Goal: Task Accomplishment & Management: Manage account settings

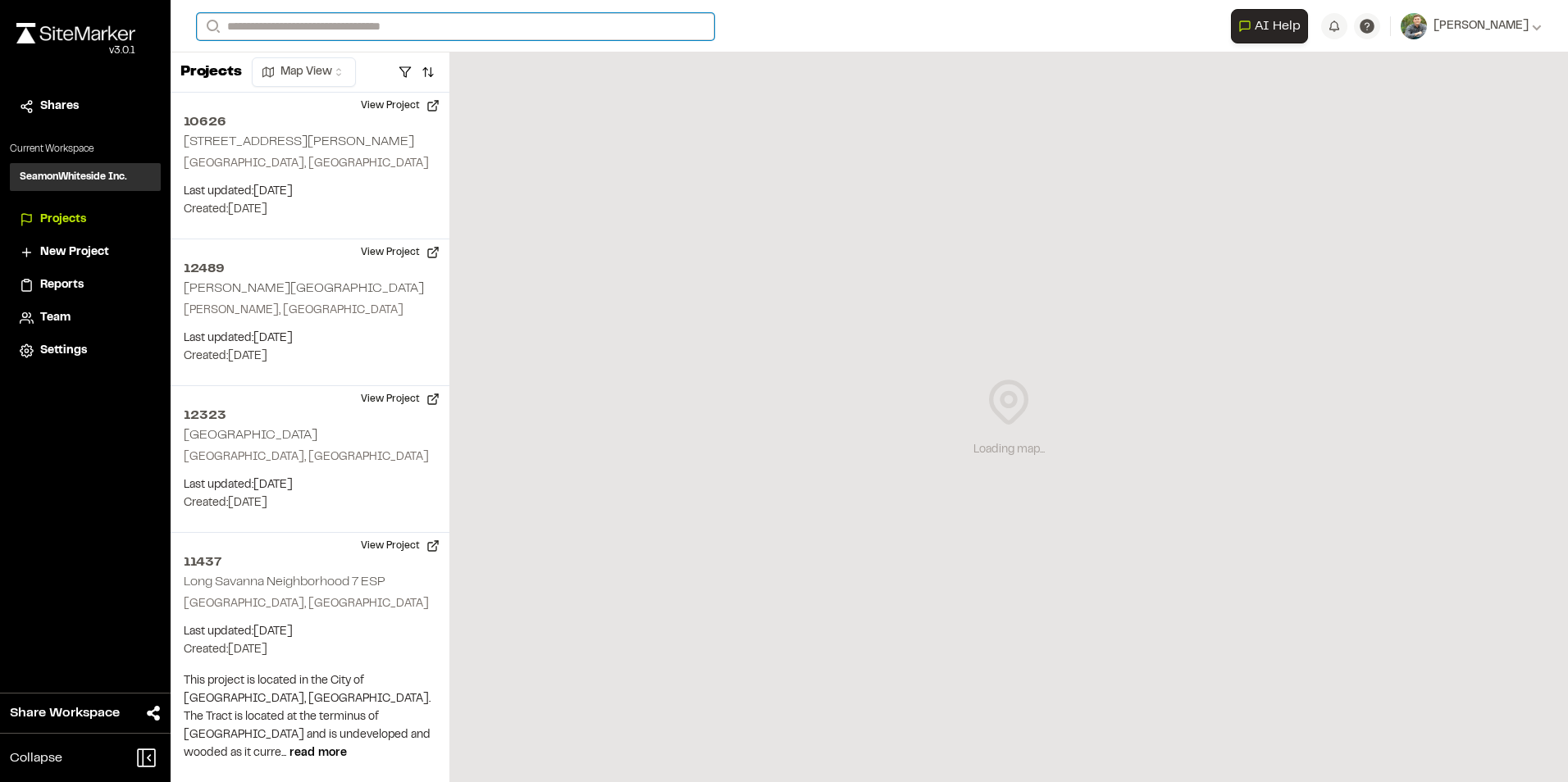
click at [403, 28] on input "Search" at bounding box center [455, 27] width 518 height 27
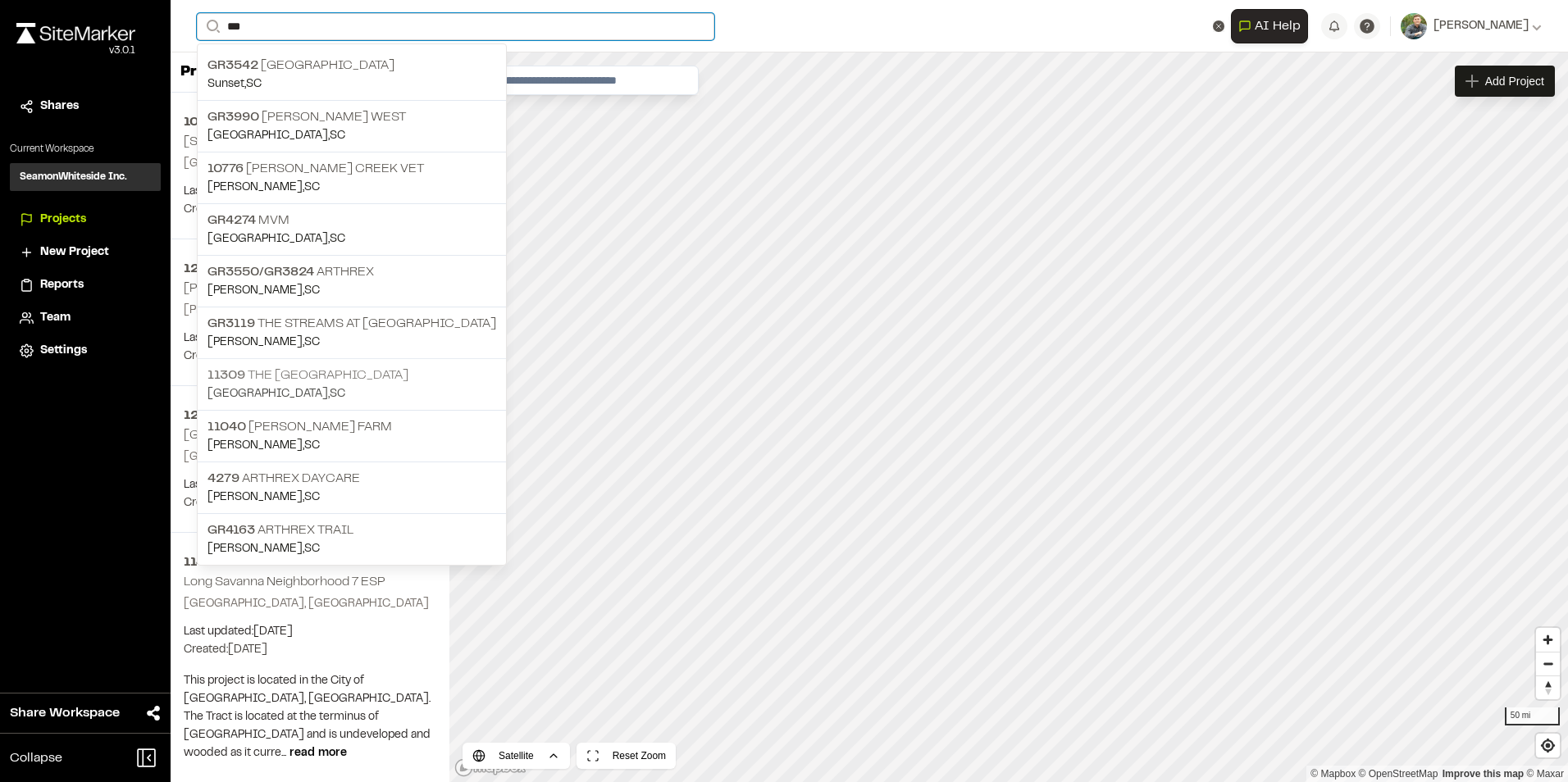
type input "***"
click at [338, 376] on p "11309 The [GEOGRAPHIC_DATA]" at bounding box center [351, 375] width 288 height 19
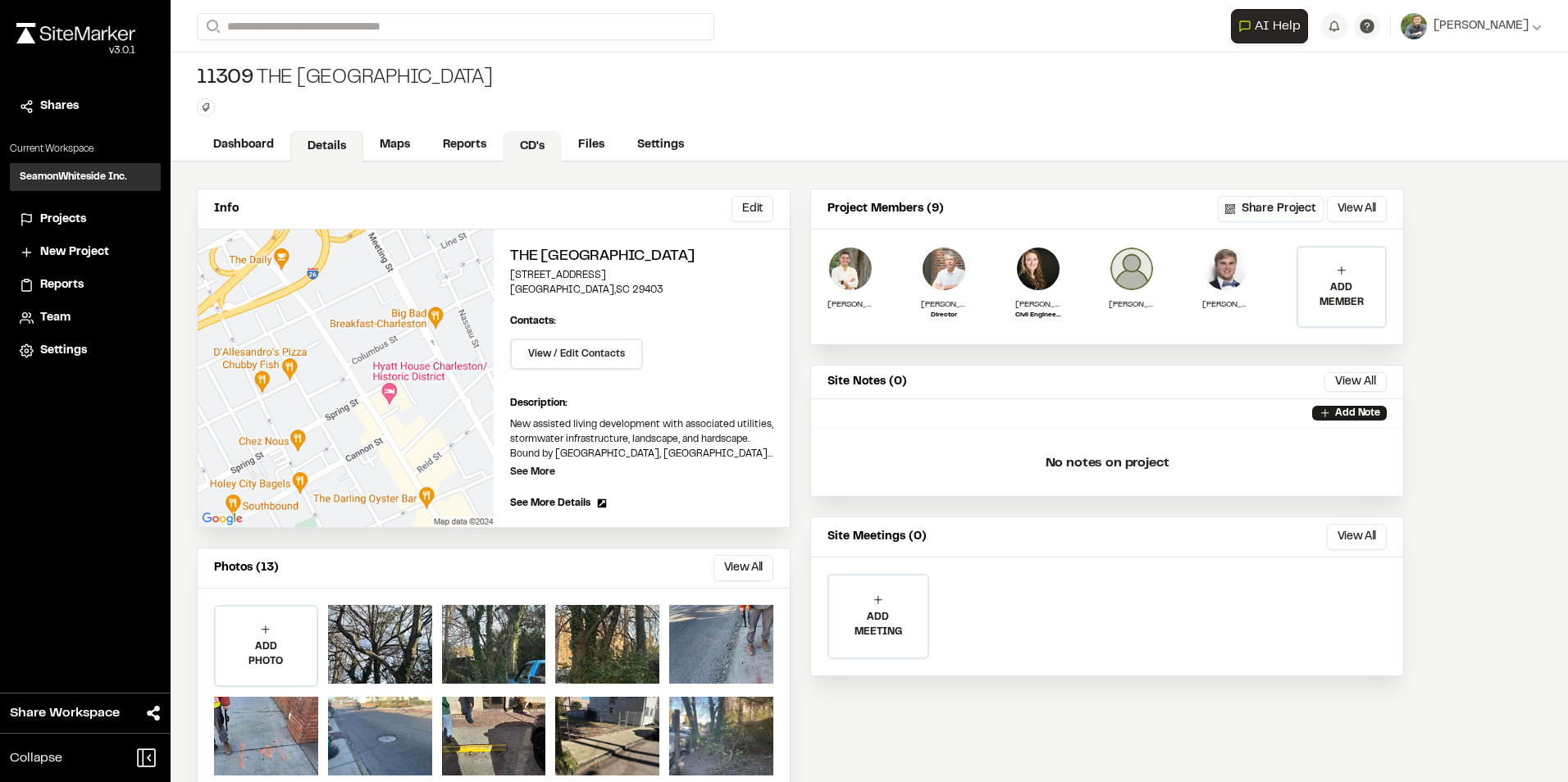
click at [528, 143] on link "CD's" at bounding box center [532, 146] width 59 height 31
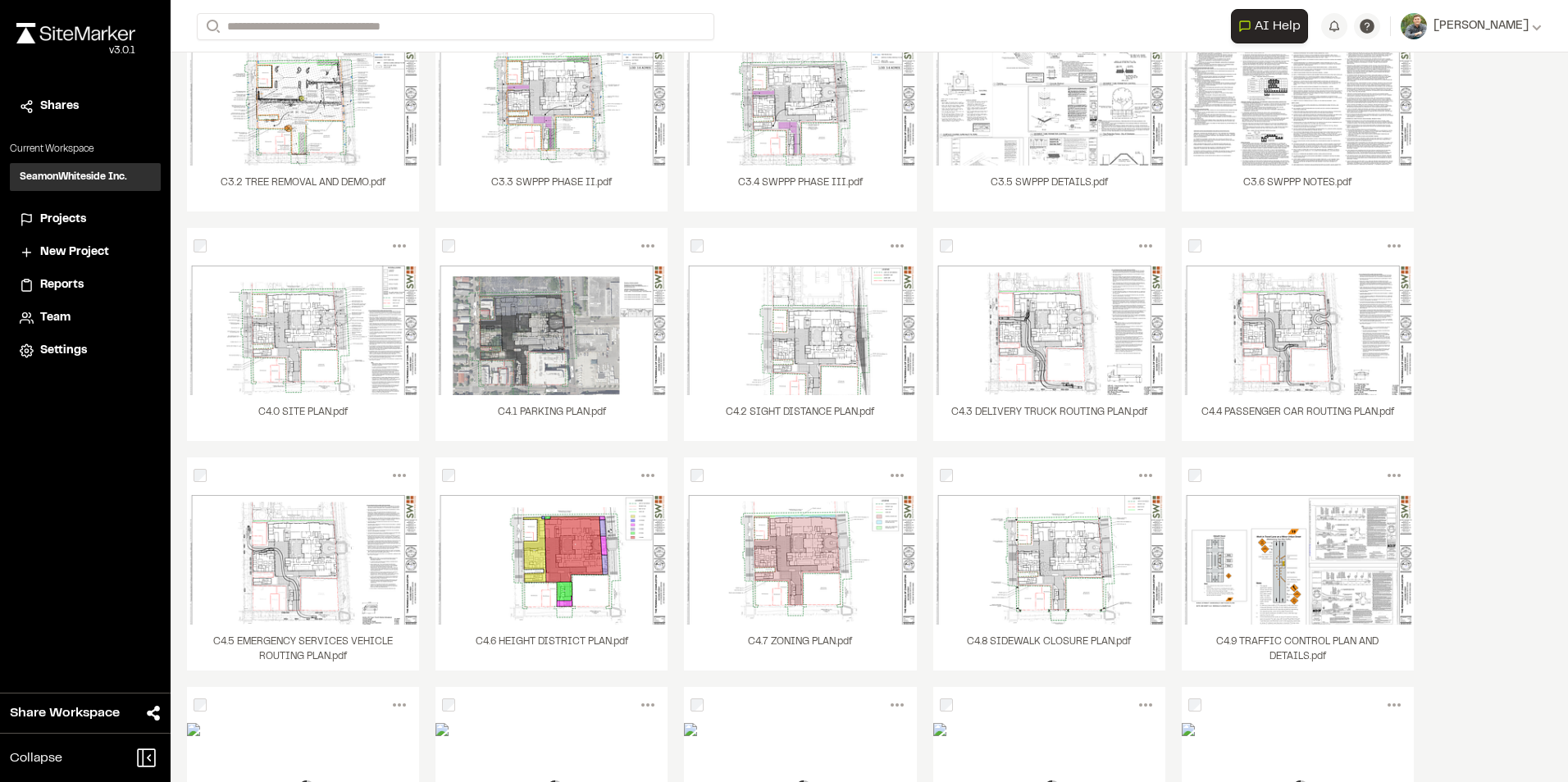
scroll to position [3, 0]
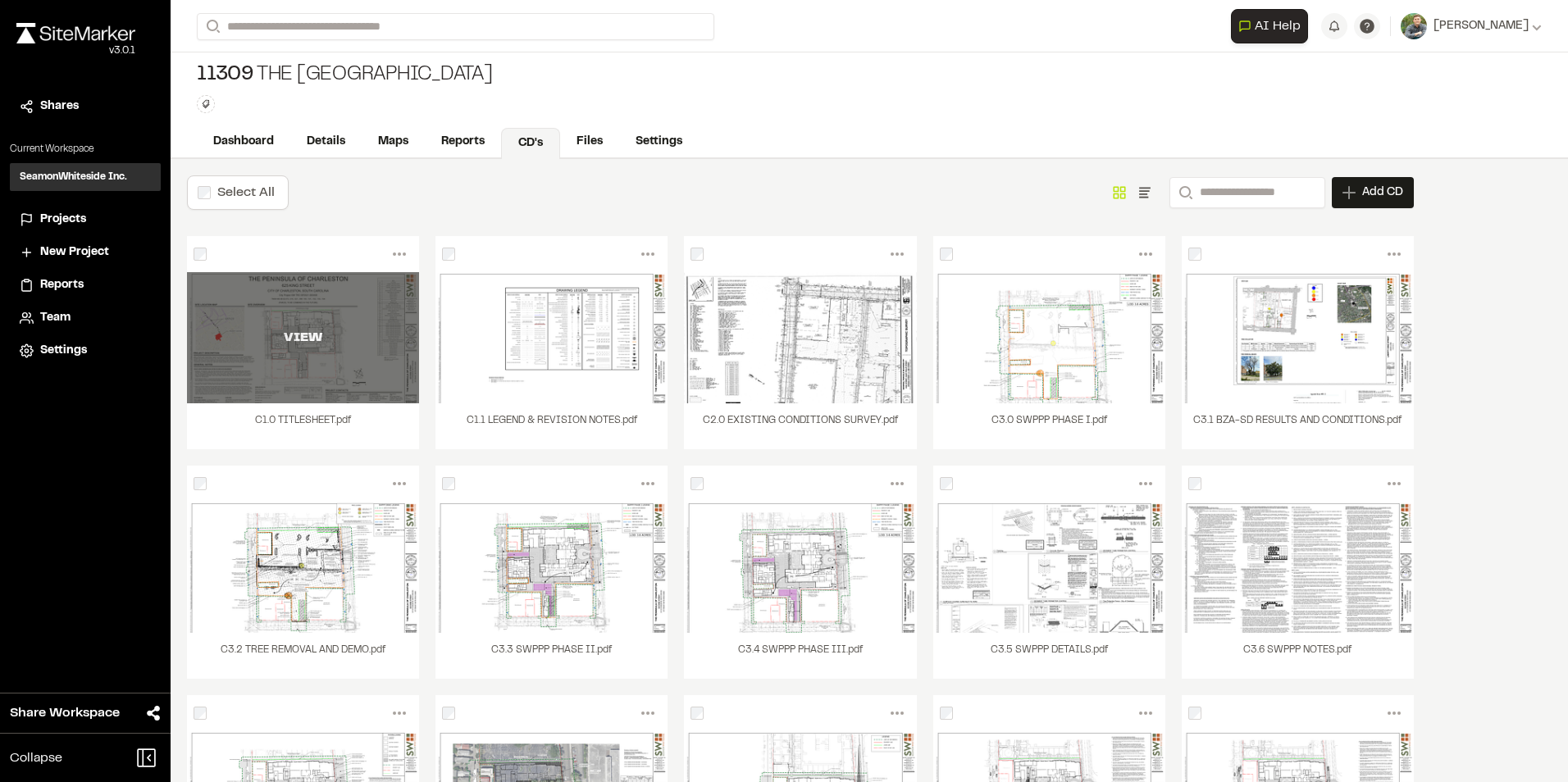
click at [338, 307] on div "VIEW" at bounding box center [303, 338] width 232 height 131
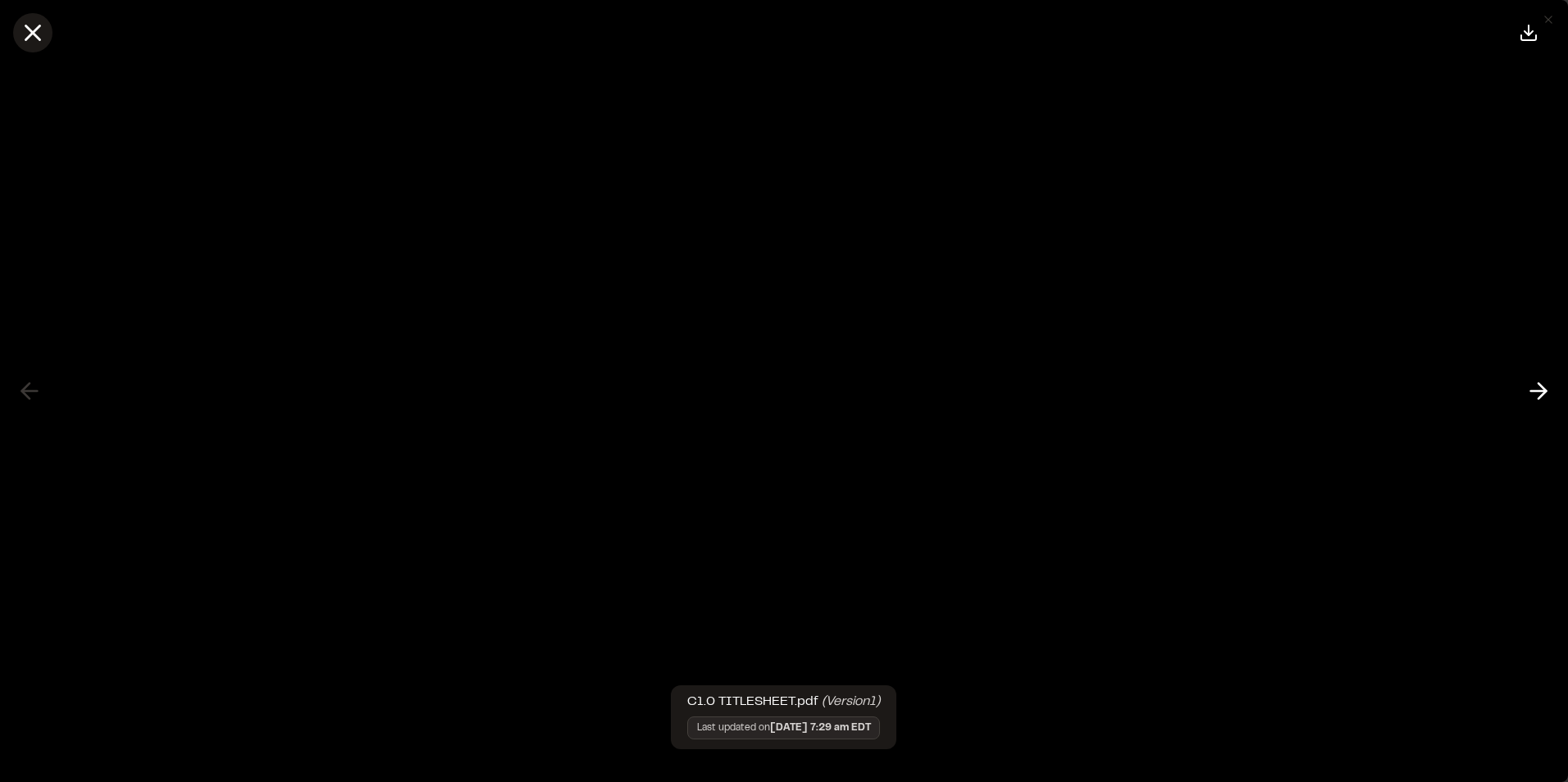
click at [37, 30] on line at bounding box center [33, 33] width 14 height 14
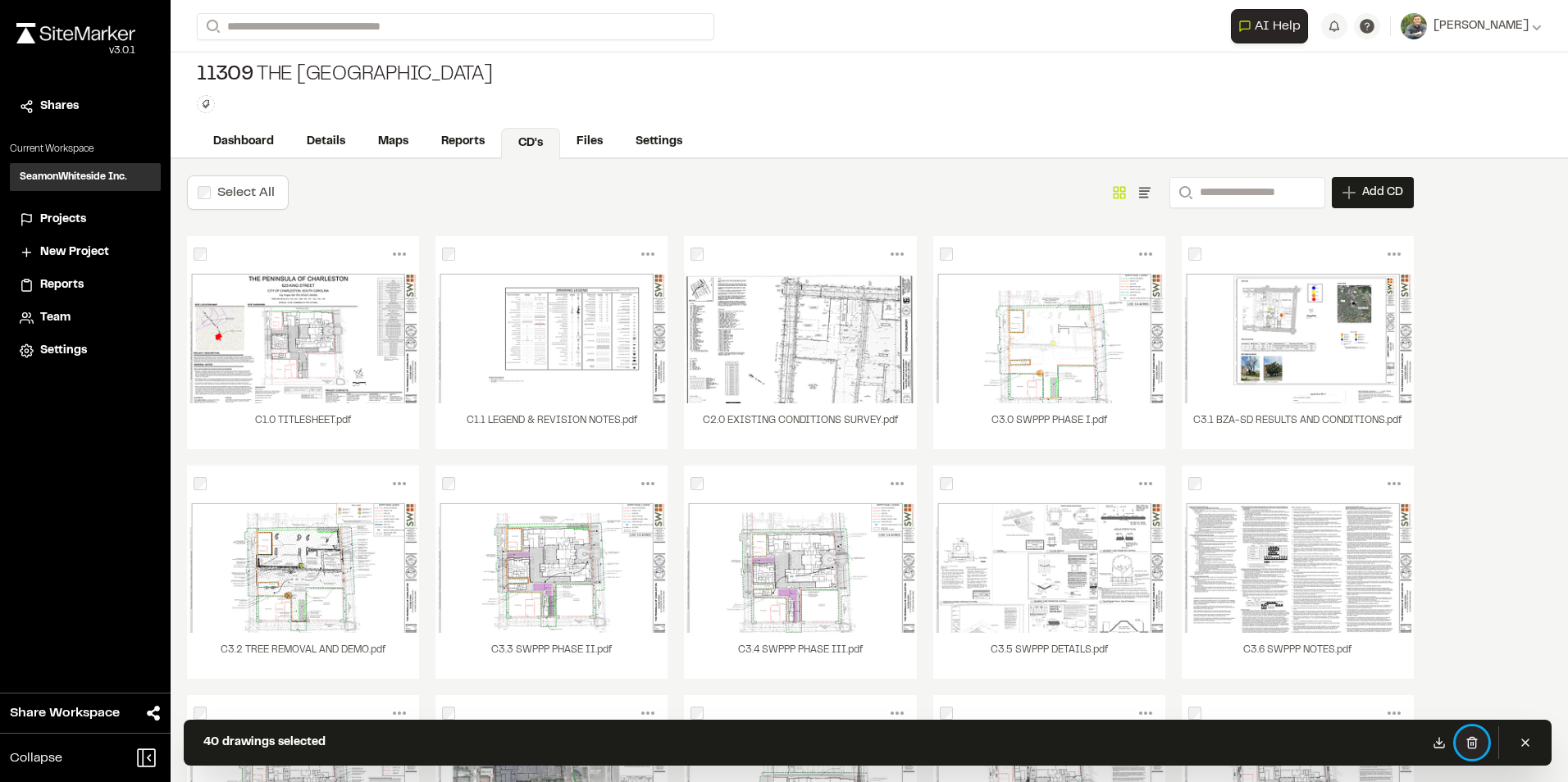
click at [1471, 743] on line at bounding box center [1471, 743] width 0 height 3
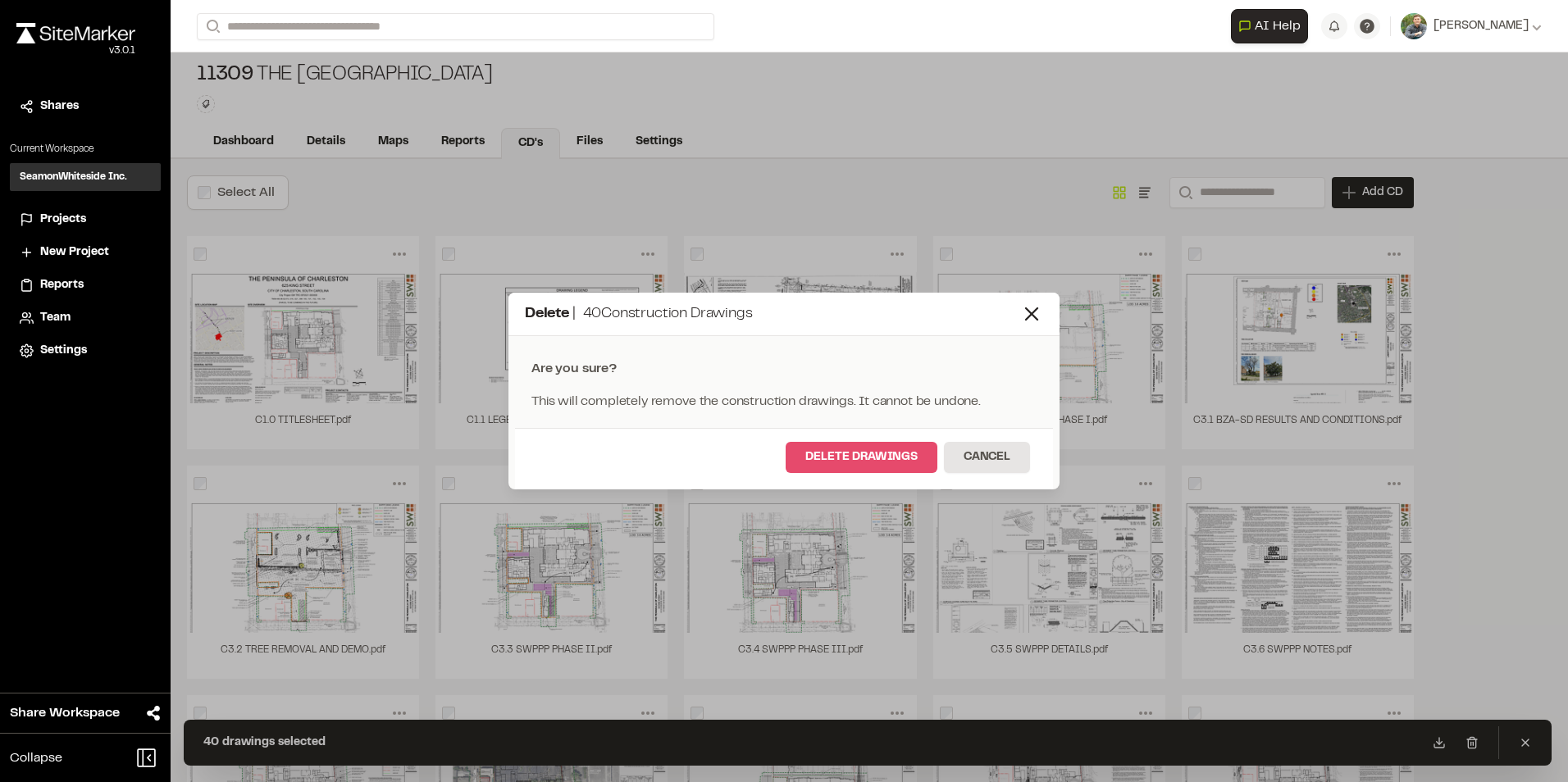
click at [845, 455] on button "Delete Drawings" at bounding box center [861, 457] width 152 height 31
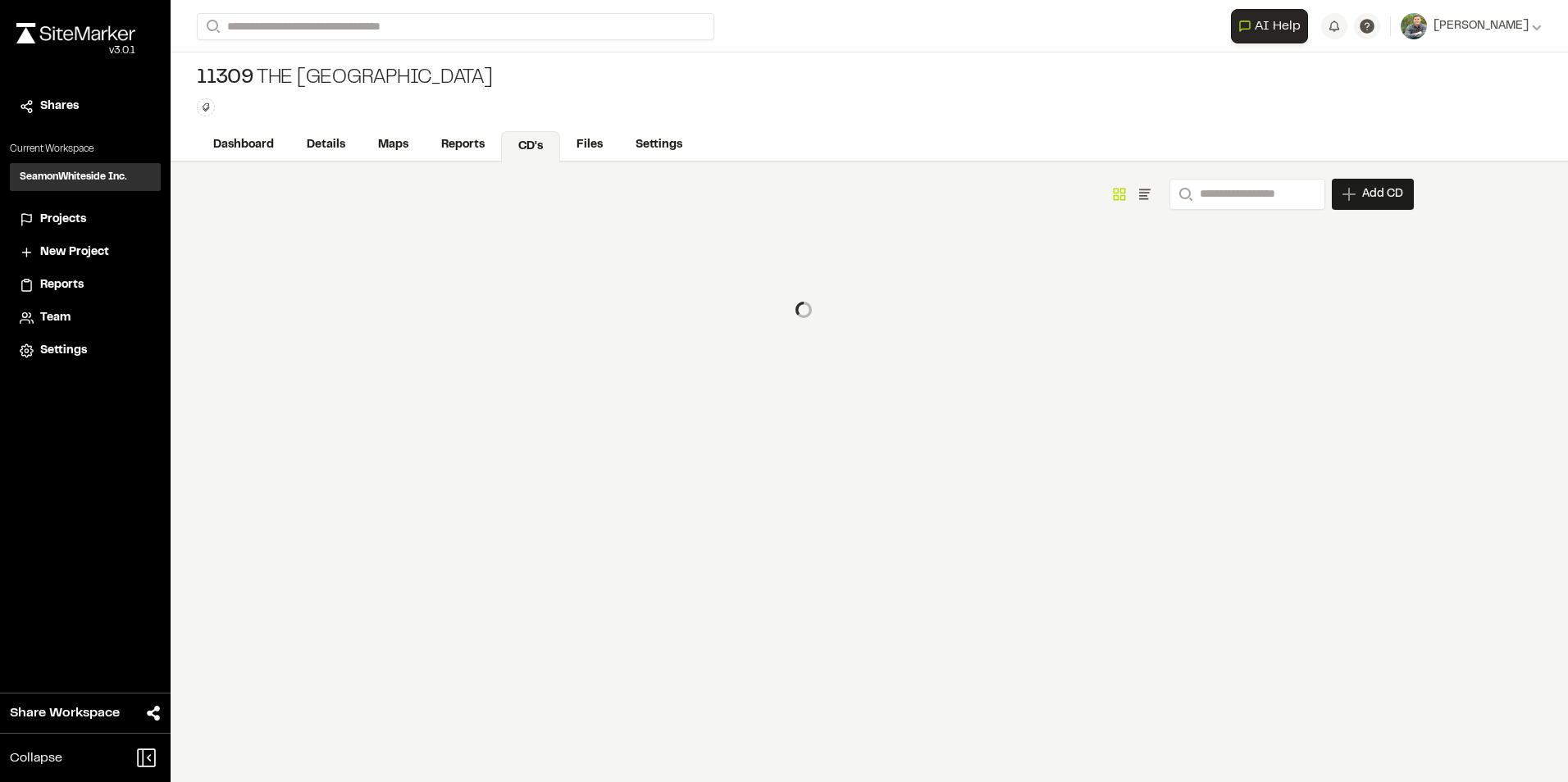
scroll to position [0, 0]
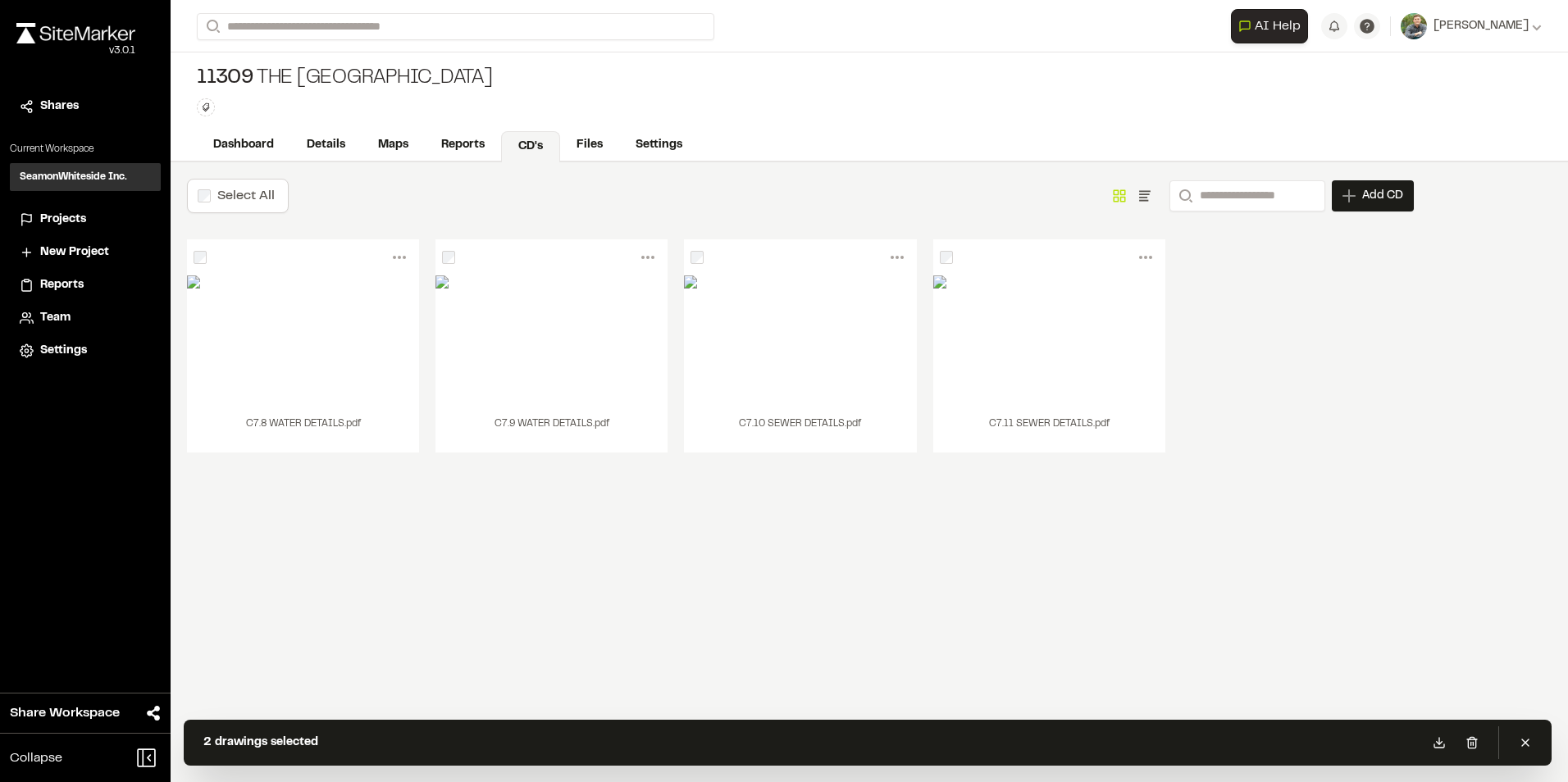
click at [439, 255] on div "Menu View Download Share Upload New Version Delete Delete | C7.9 WATER DETAILS.…" at bounding box center [551, 257] width 232 height 36
click at [1471, 748] on icon at bounding box center [1471, 742] width 8 height 11
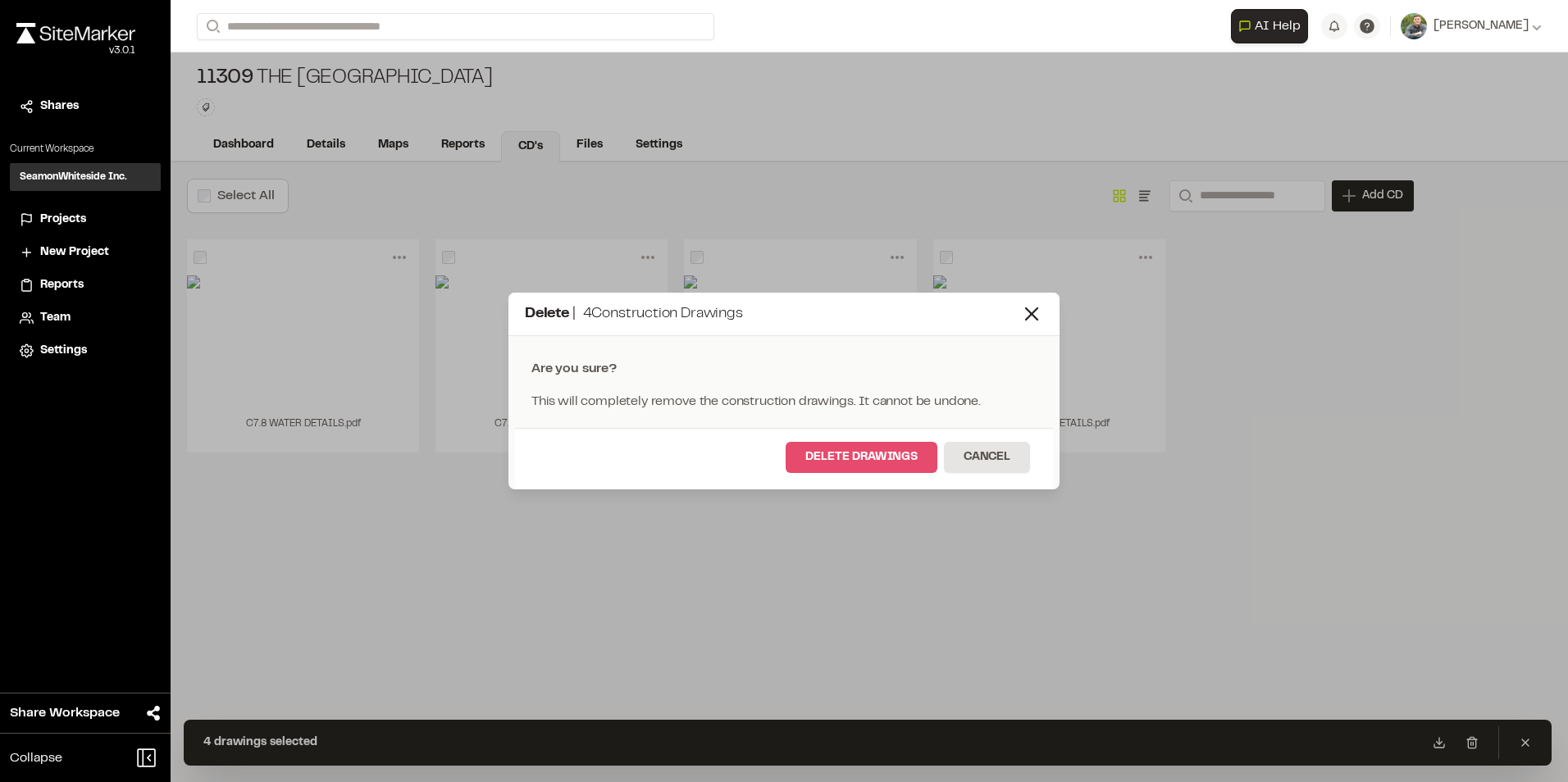
click at [879, 457] on button "Delete Drawings" at bounding box center [861, 457] width 152 height 31
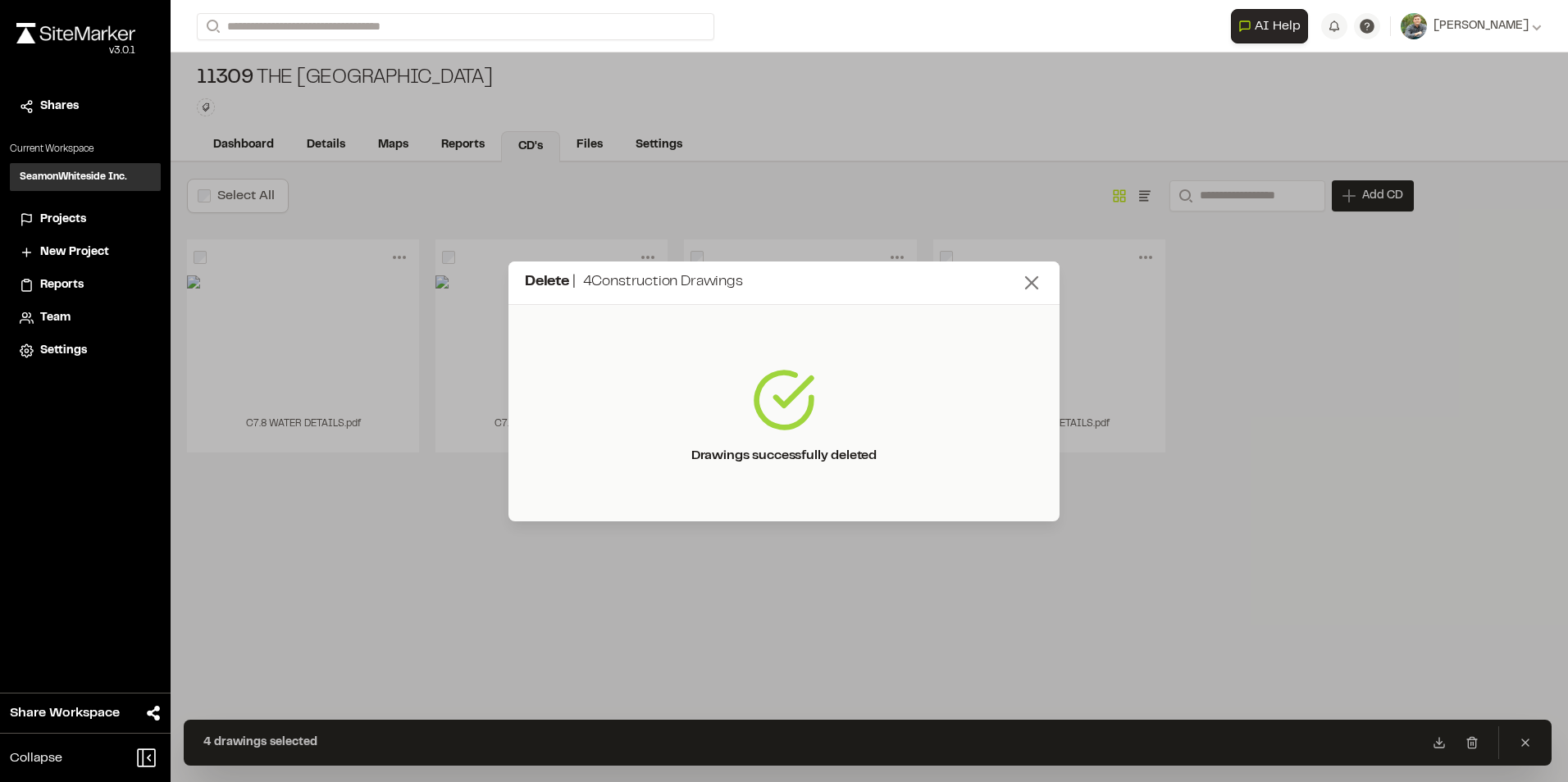
click at [1036, 279] on line at bounding box center [1032, 283] width 12 height 12
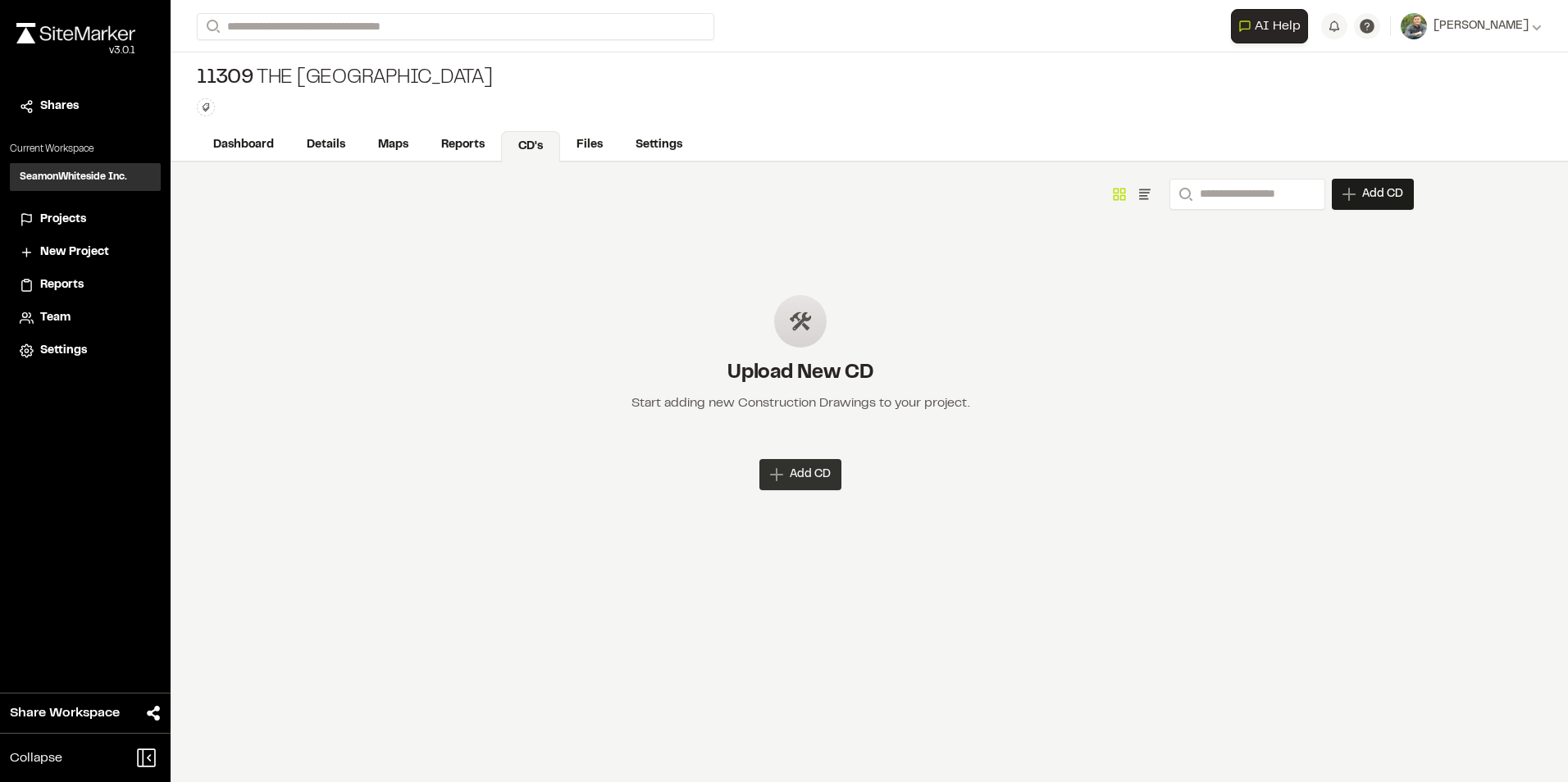
click at [811, 481] on span "Add CD" at bounding box center [810, 475] width 41 height 17
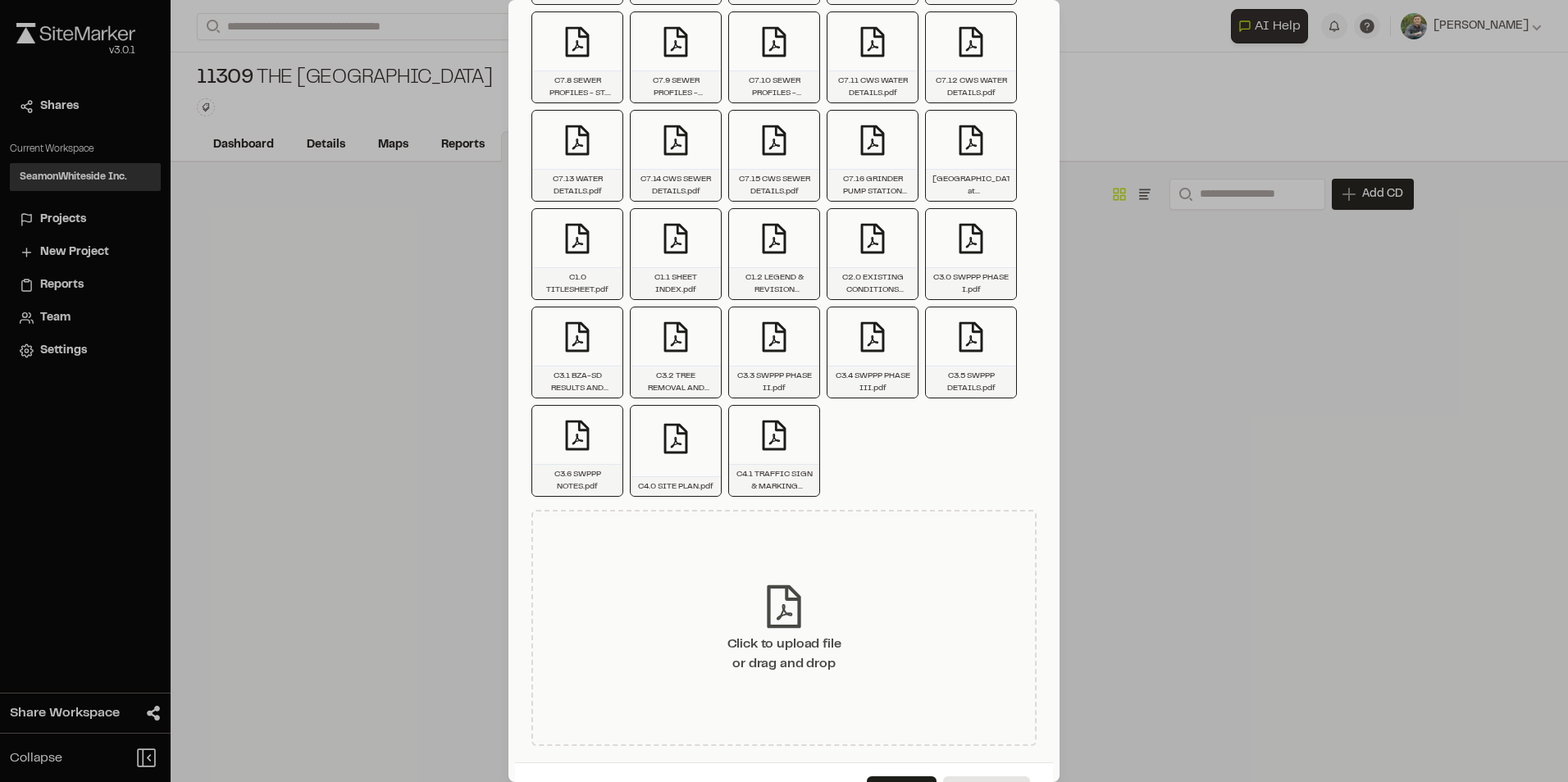
scroll to position [1080, 0]
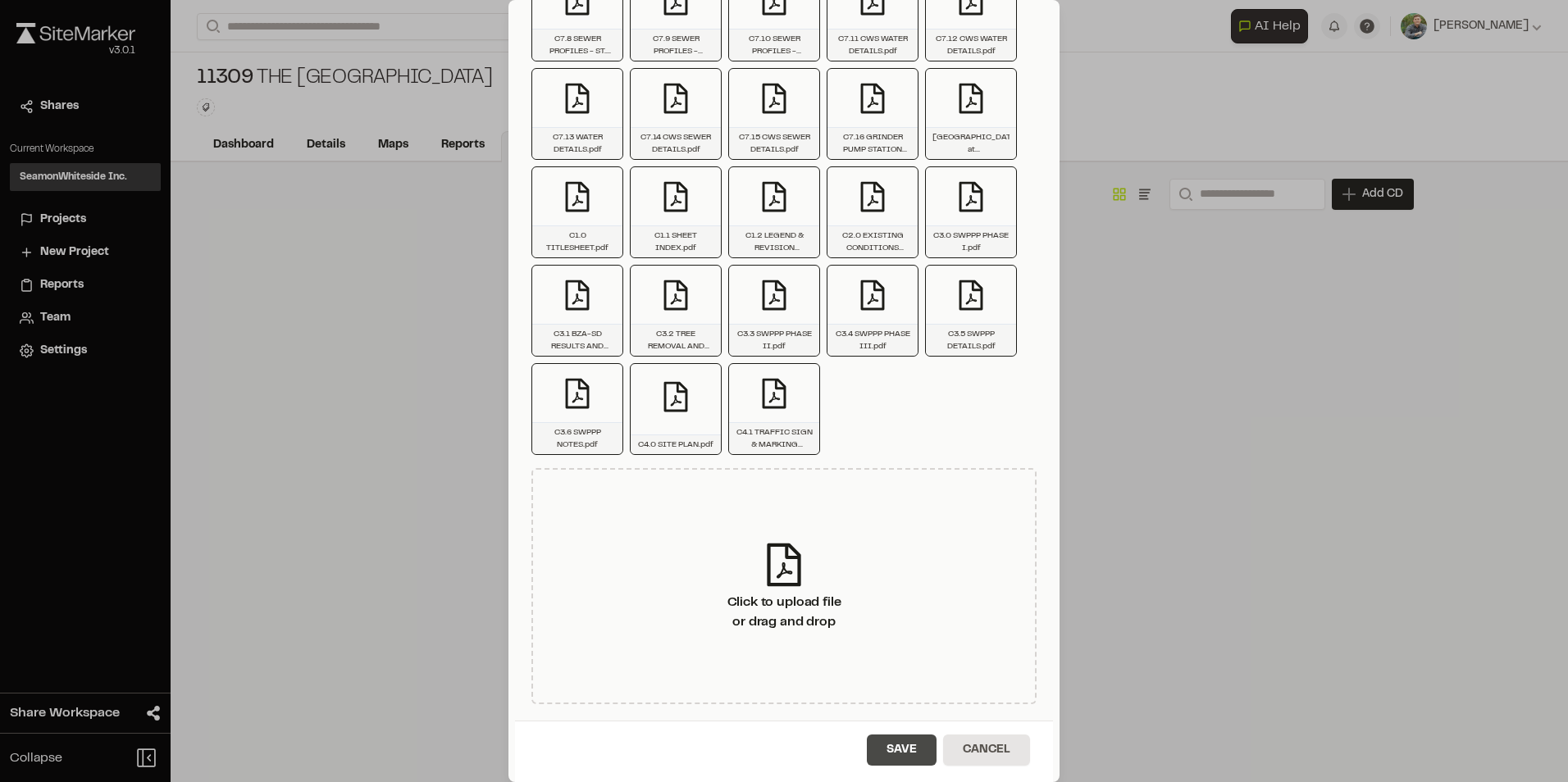
click at [892, 748] on button "Save" at bounding box center [901, 749] width 70 height 31
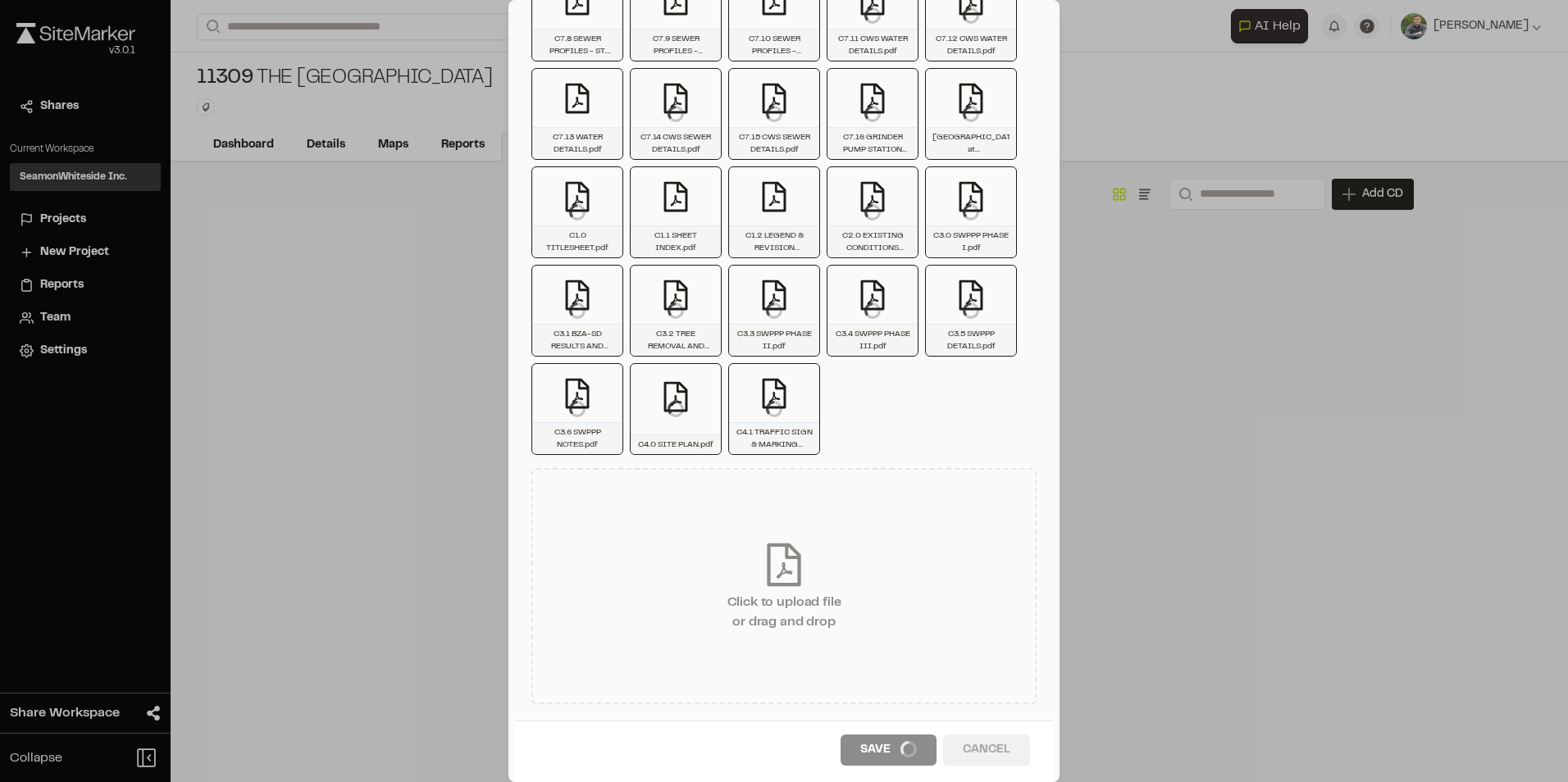
scroll to position [0, 0]
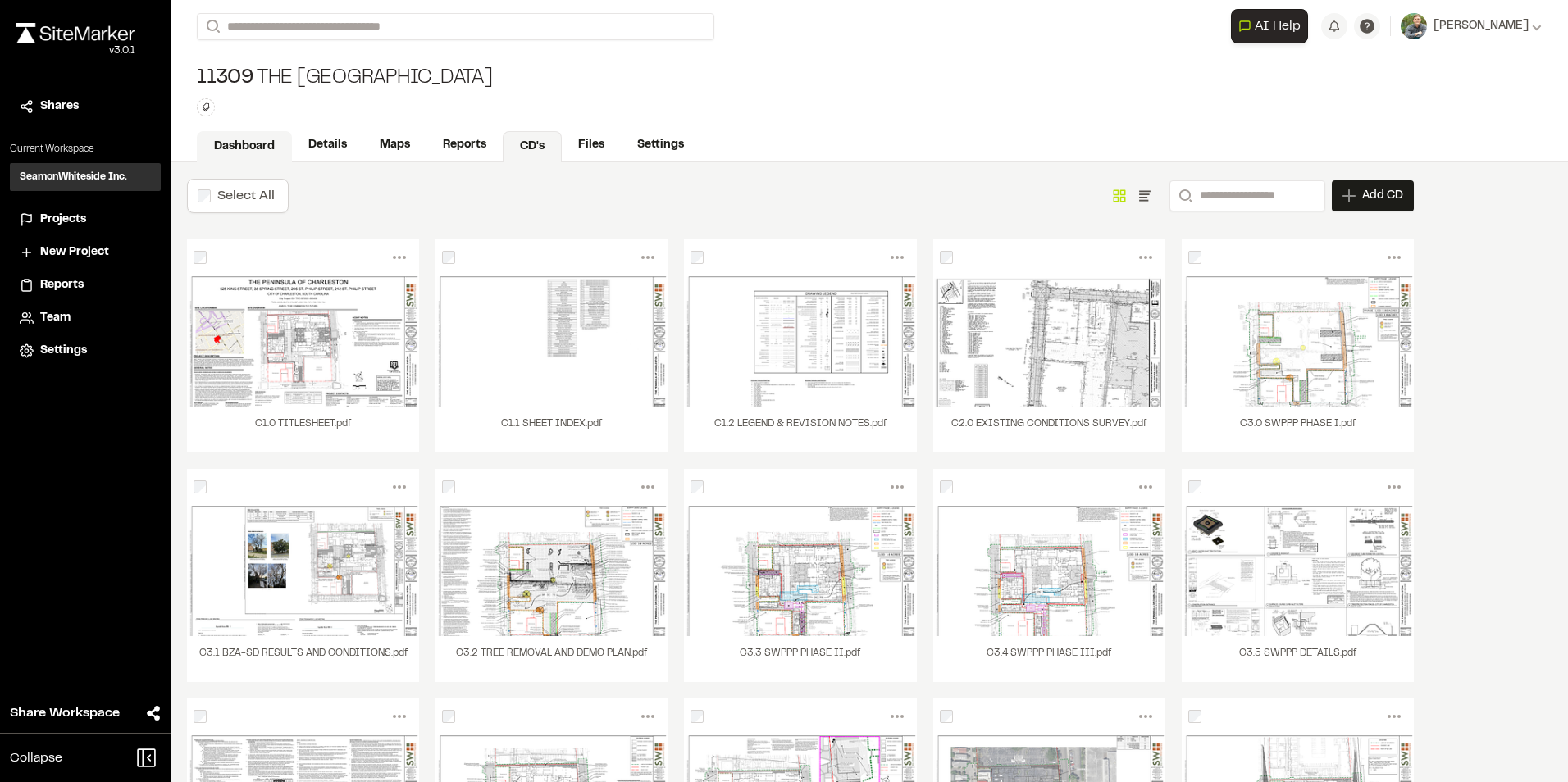
click at [248, 147] on link "Dashboard" at bounding box center [244, 146] width 95 height 31
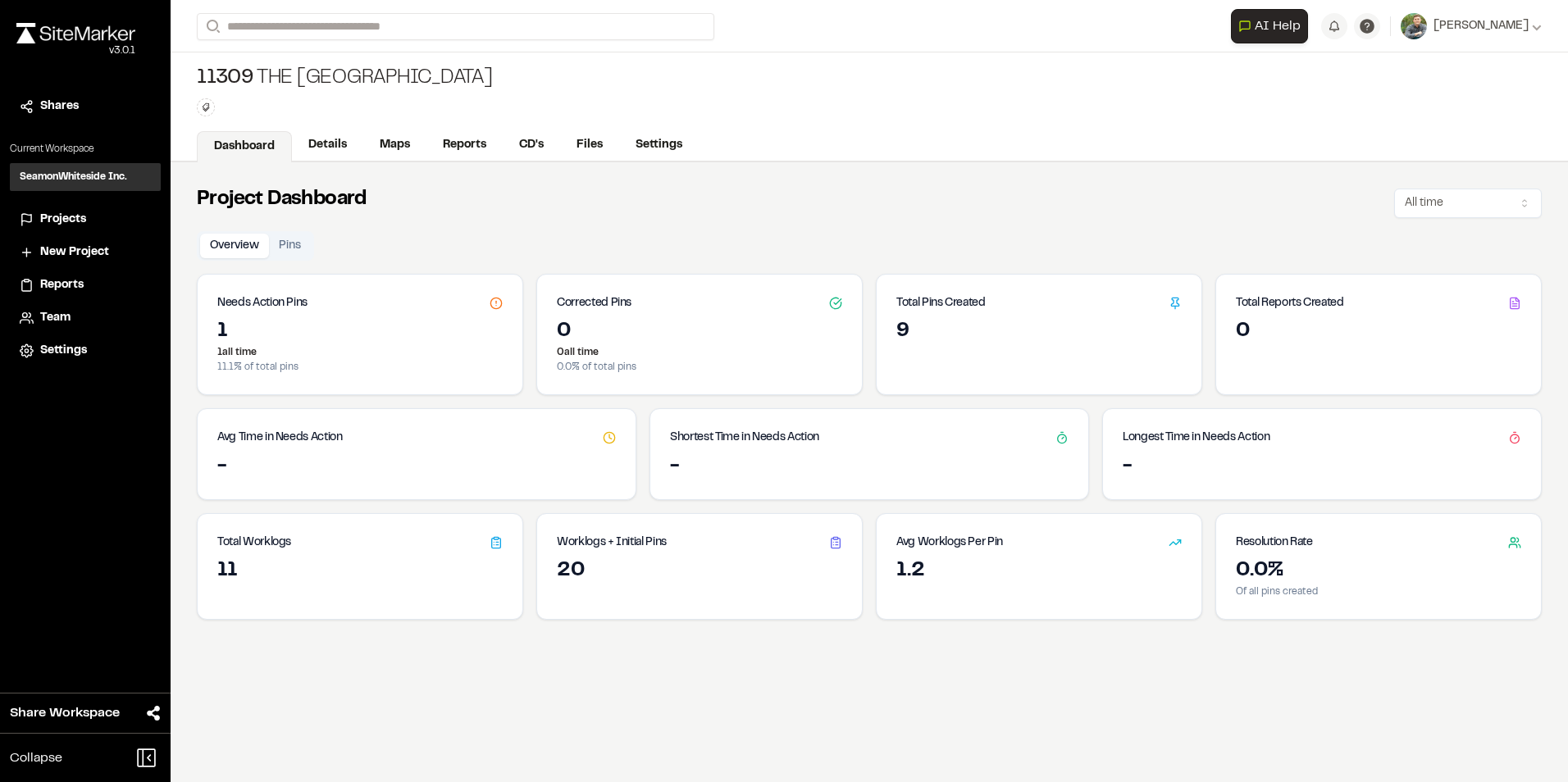
click at [78, 31] on img at bounding box center [76, 33] width 118 height 20
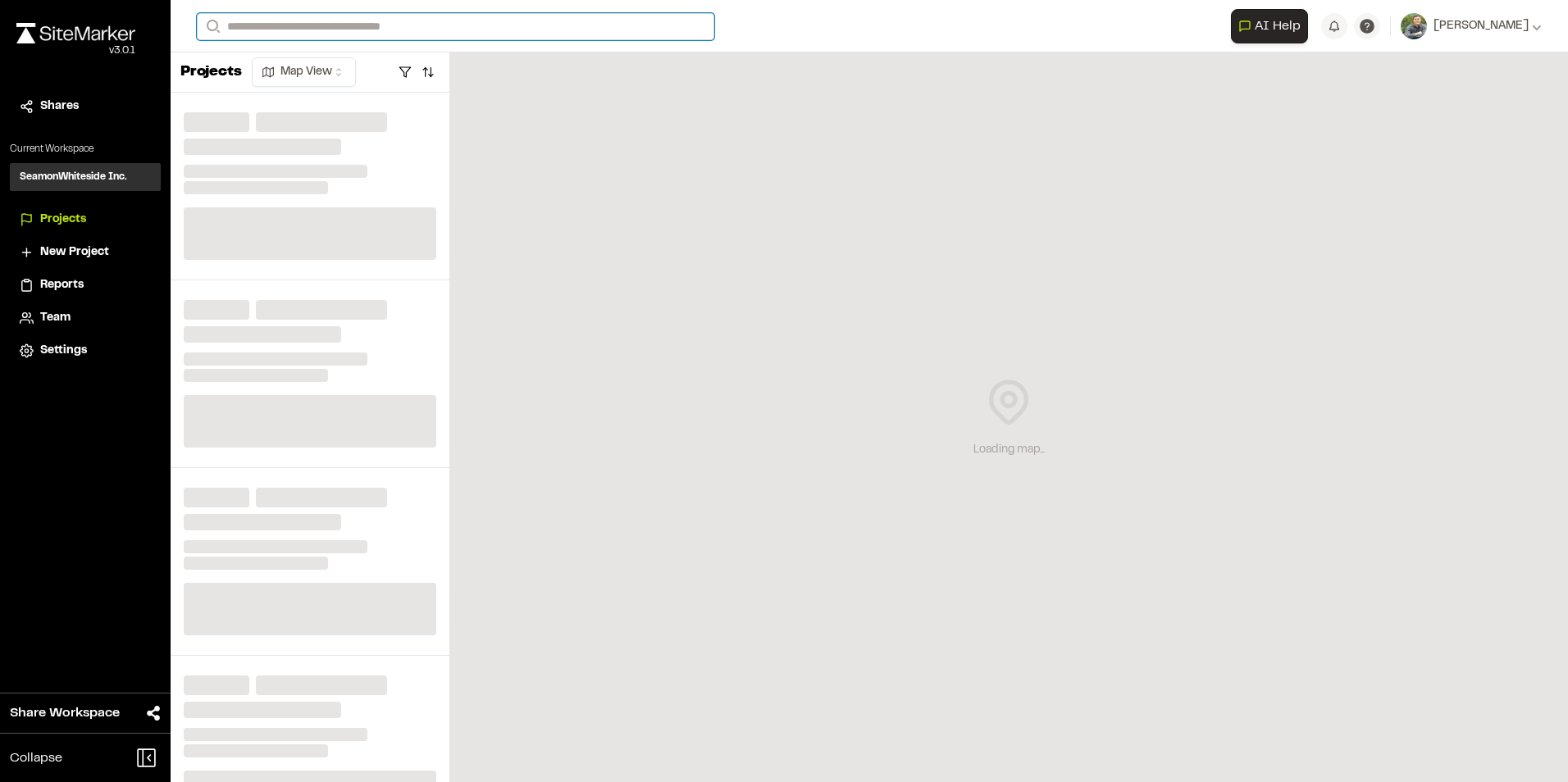
click at [353, 22] on input "Search" at bounding box center [455, 27] width 518 height 27
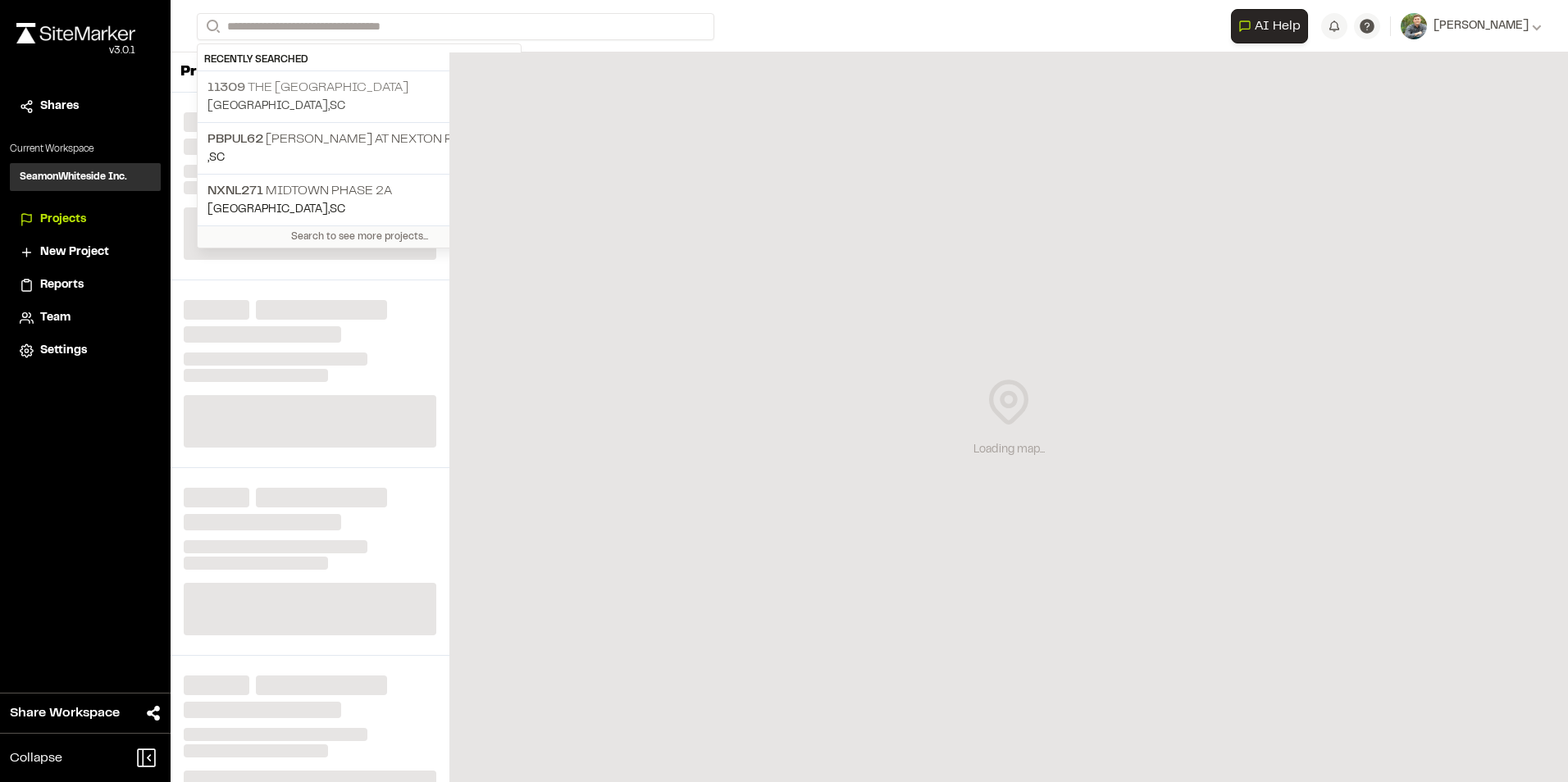
click at [333, 96] on p "11309 The [GEOGRAPHIC_DATA]" at bounding box center [359, 87] width 303 height 19
click at [330, 85] on p "11309 The [GEOGRAPHIC_DATA]" at bounding box center [359, 87] width 303 height 19
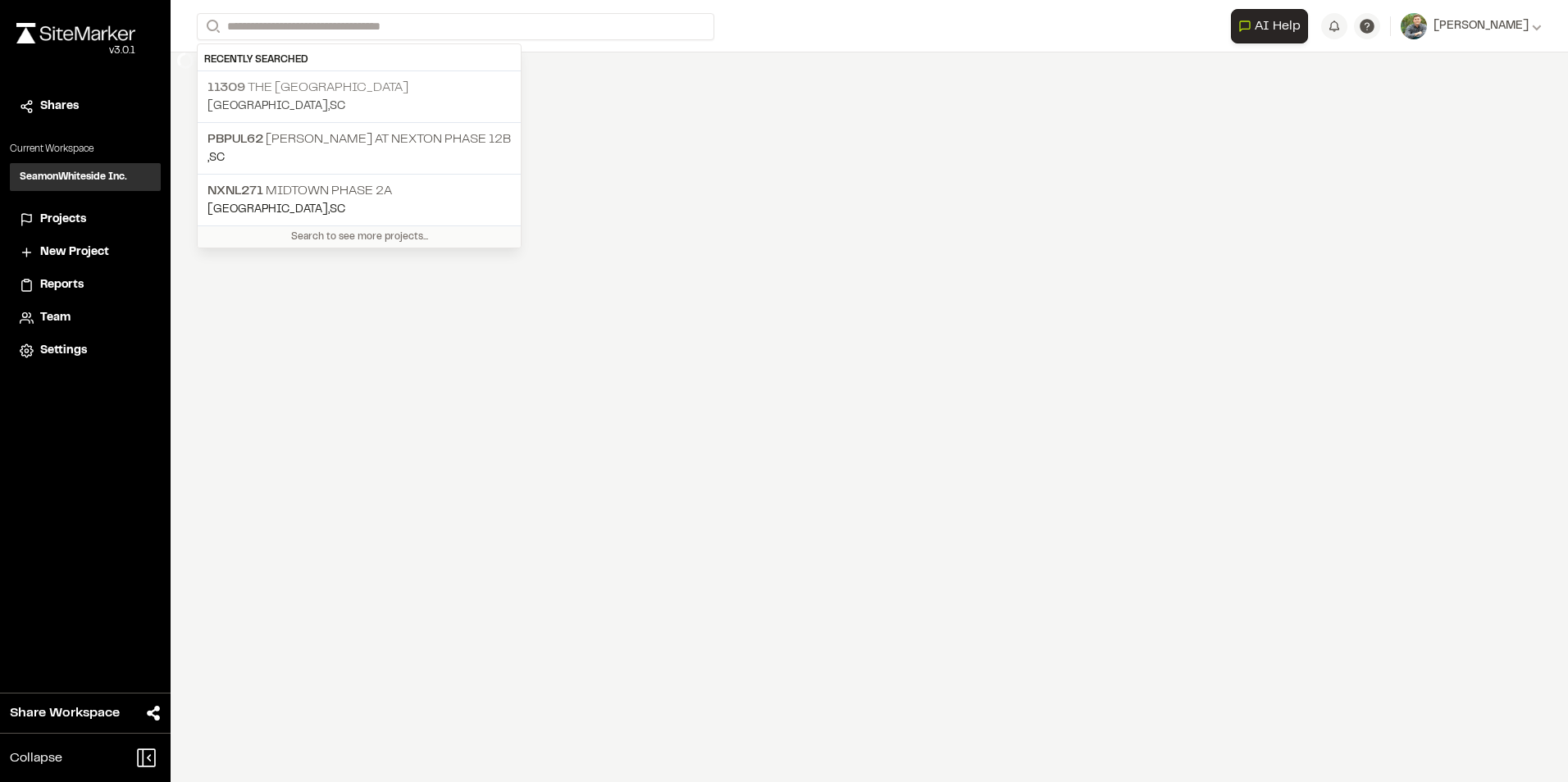
click at [330, 86] on p "11309 The [GEOGRAPHIC_DATA]" at bounding box center [359, 87] width 303 height 19
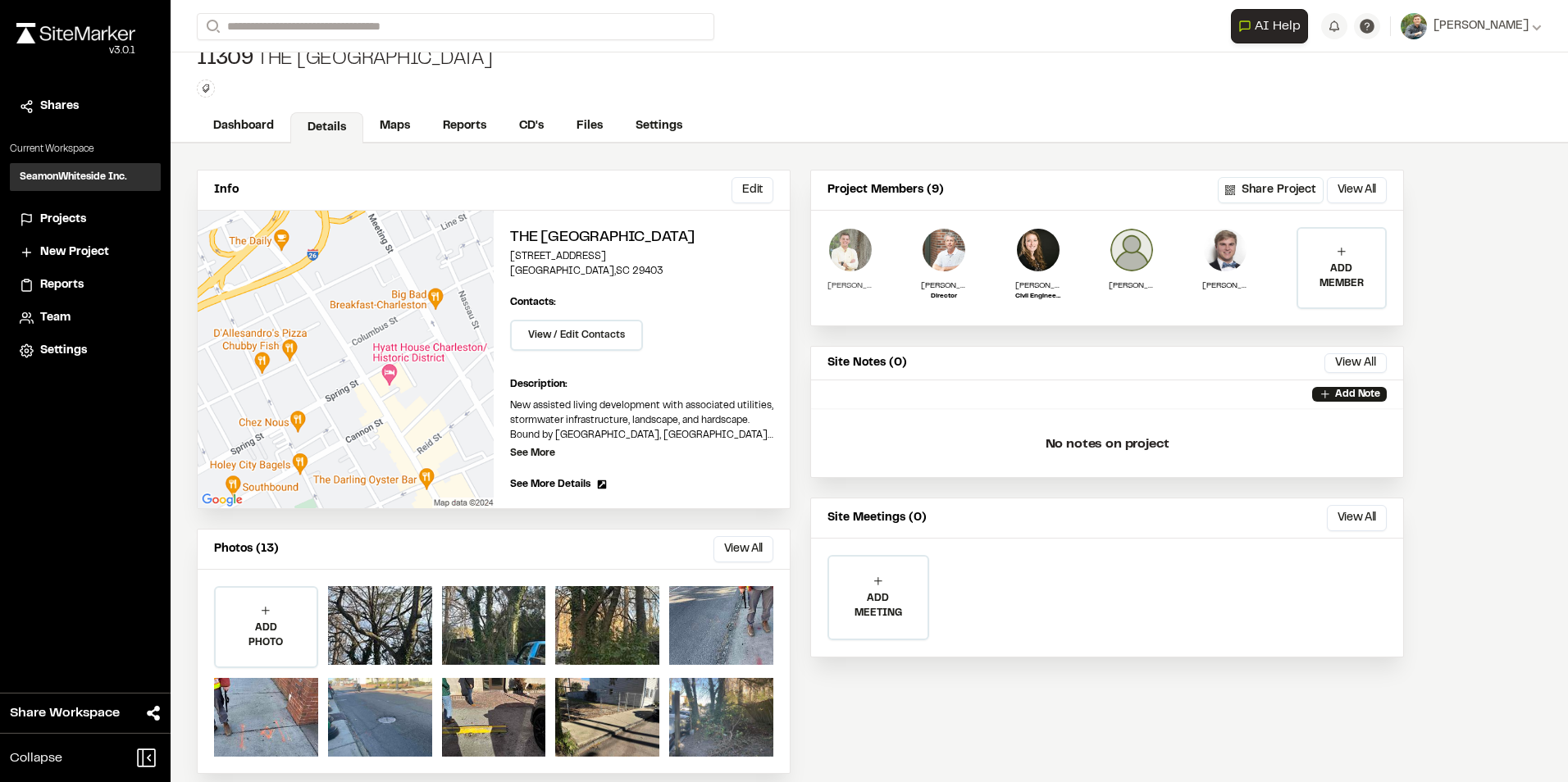
scroll to position [37, 0]
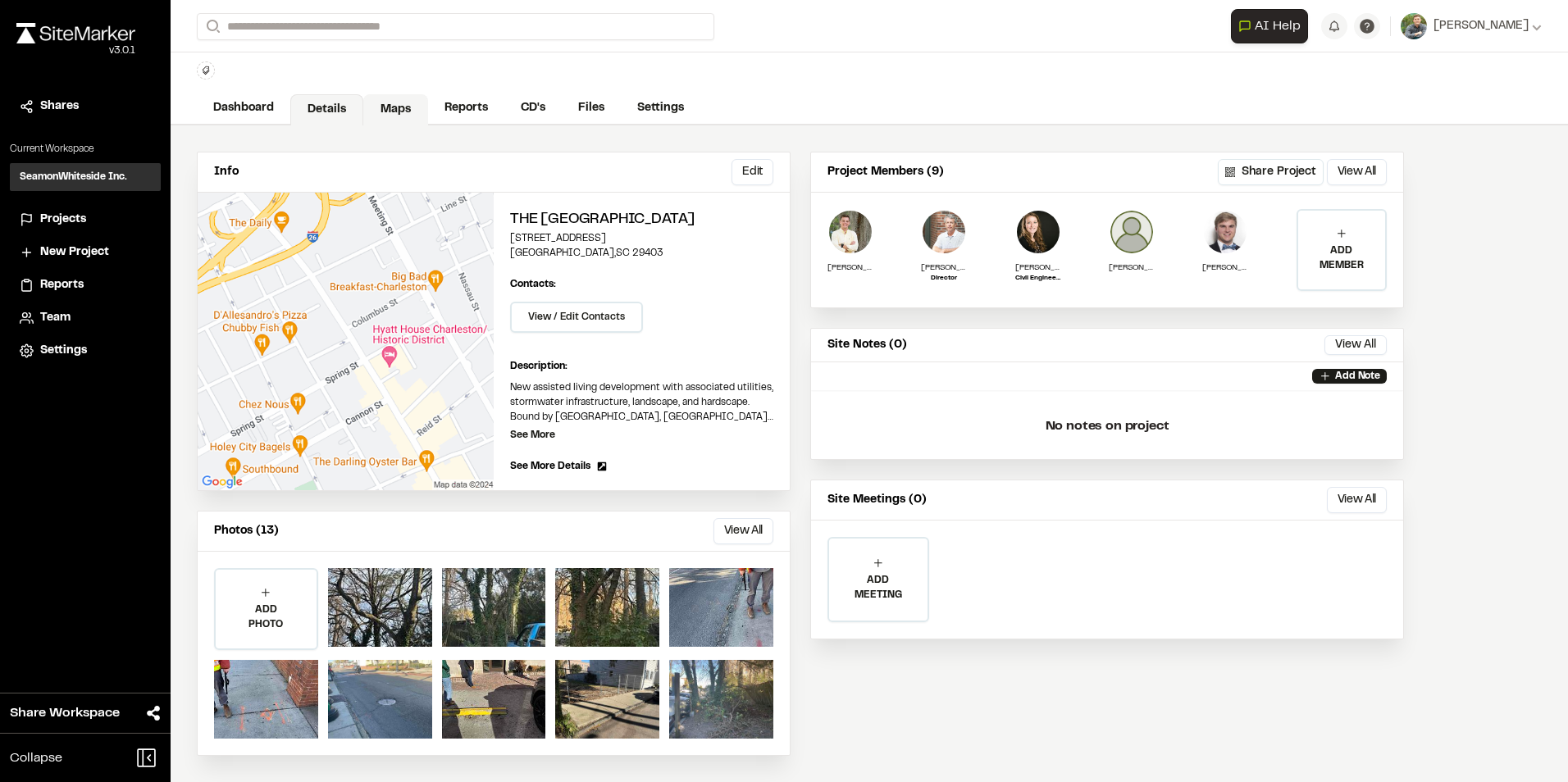
click at [405, 109] on link "Maps" at bounding box center [395, 109] width 65 height 31
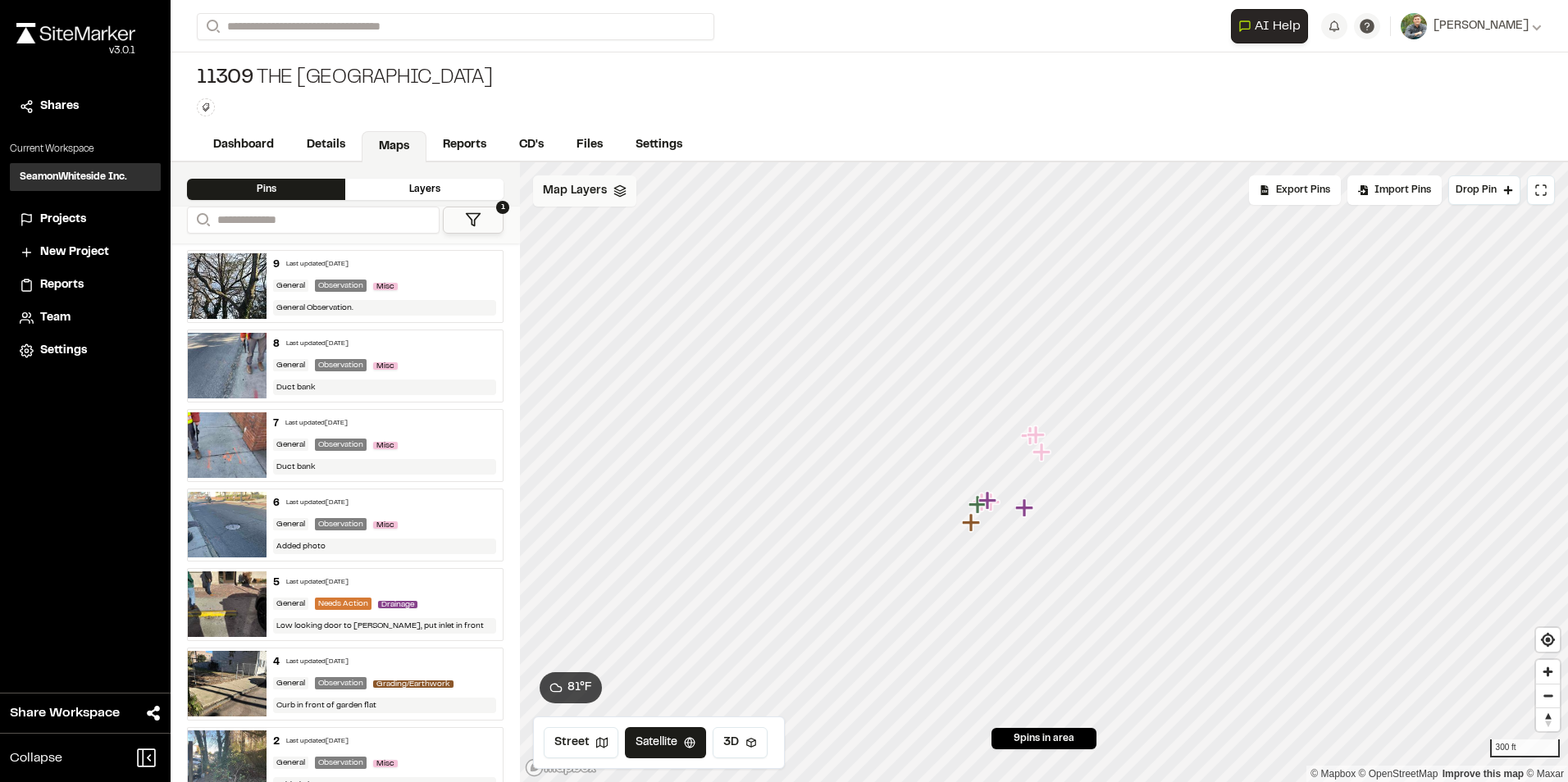
click at [584, 202] on div "Map Layers" at bounding box center [584, 191] width 103 height 31
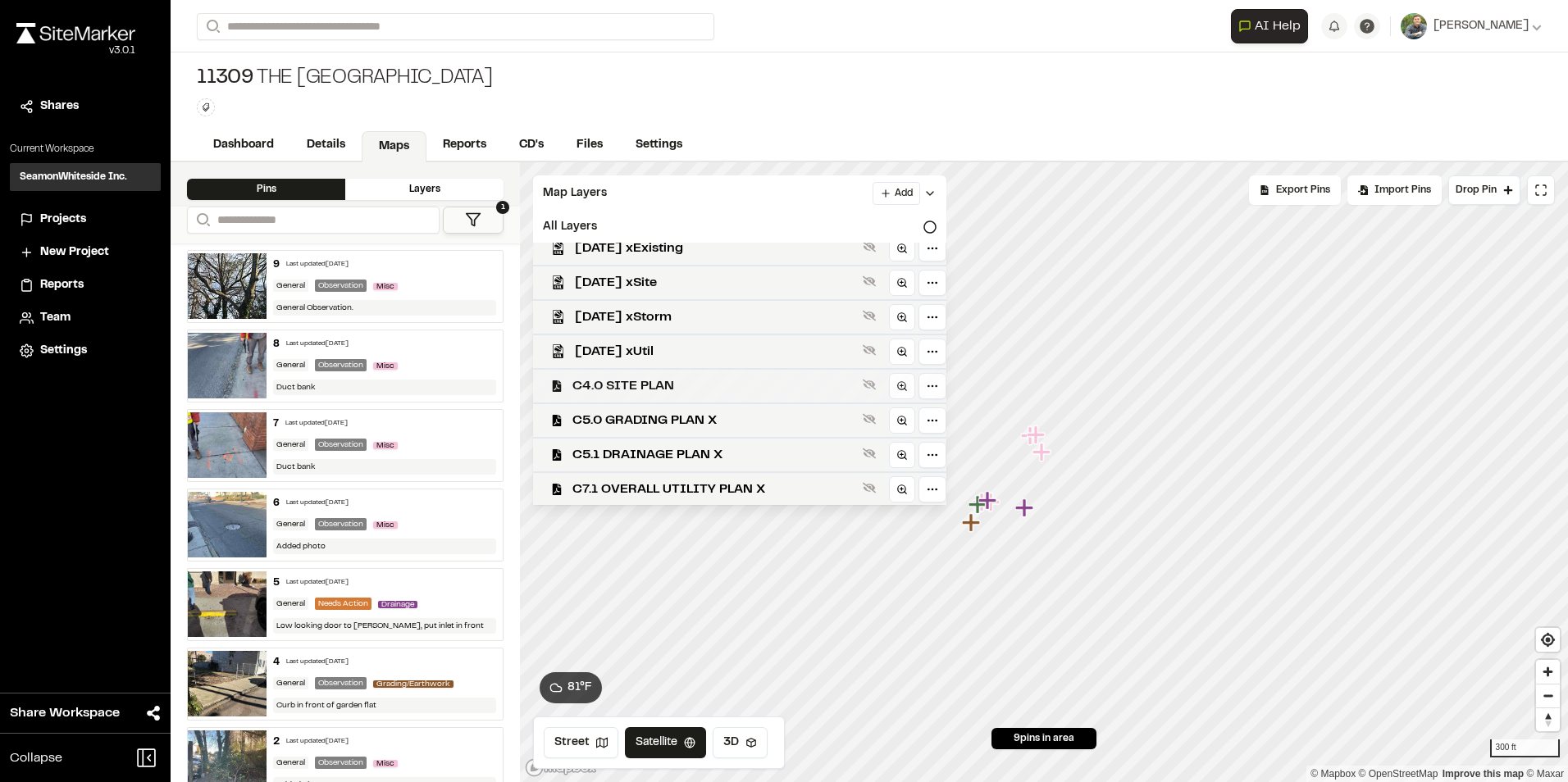
scroll to position [186, 0]
click at [690, 414] on span "C5.0 GRADING PLAN X" at bounding box center [714, 419] width 284 height 19
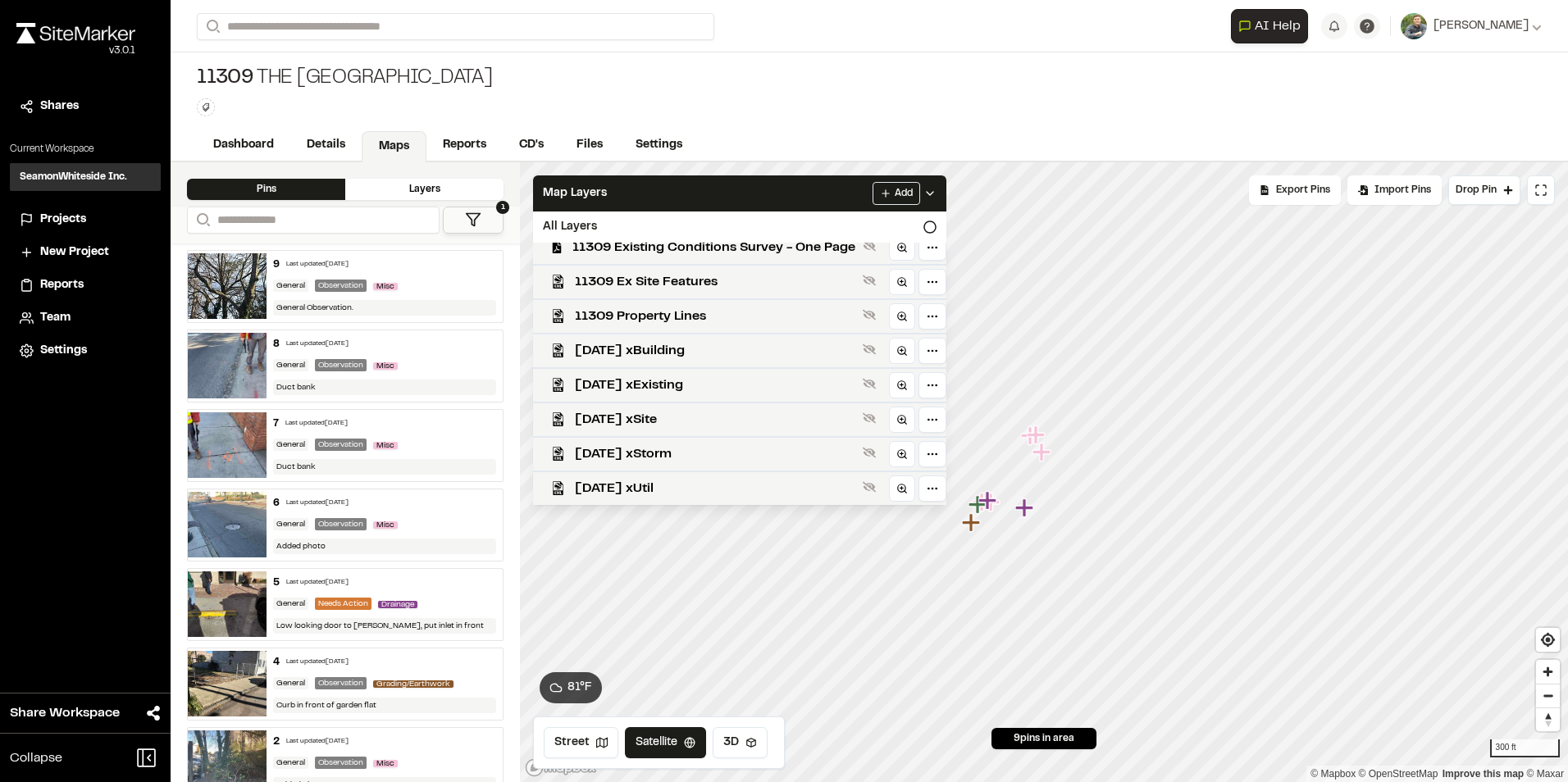
scroll to position [21, 0]
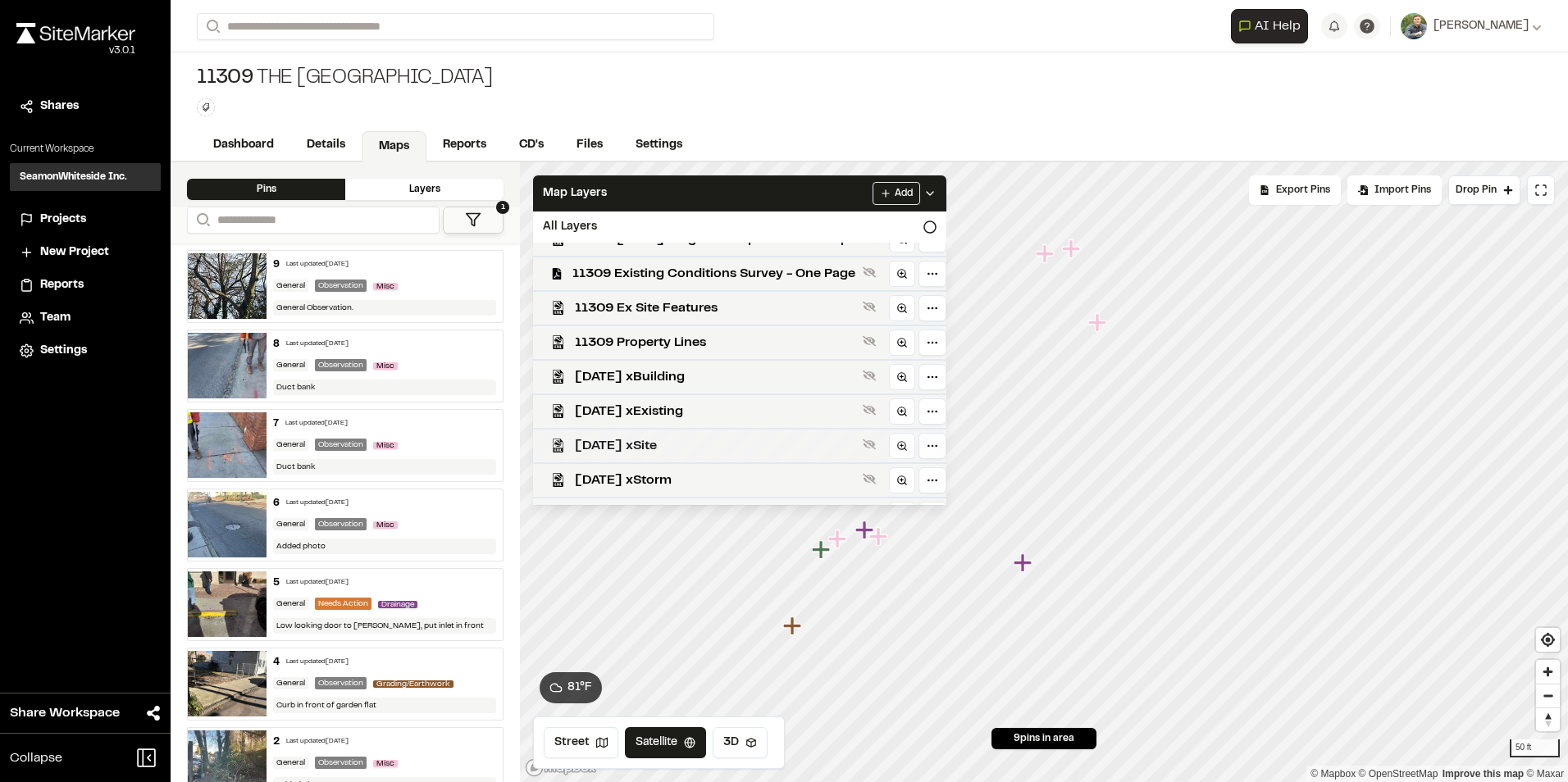
click at [811, 458] on div "[DATE] xSite" at bounding box center [733, 444] width 426 height 34
click at [685, 401] on span "[DATE] xExisting" at bounding box center [715, 411] width 282 height 19
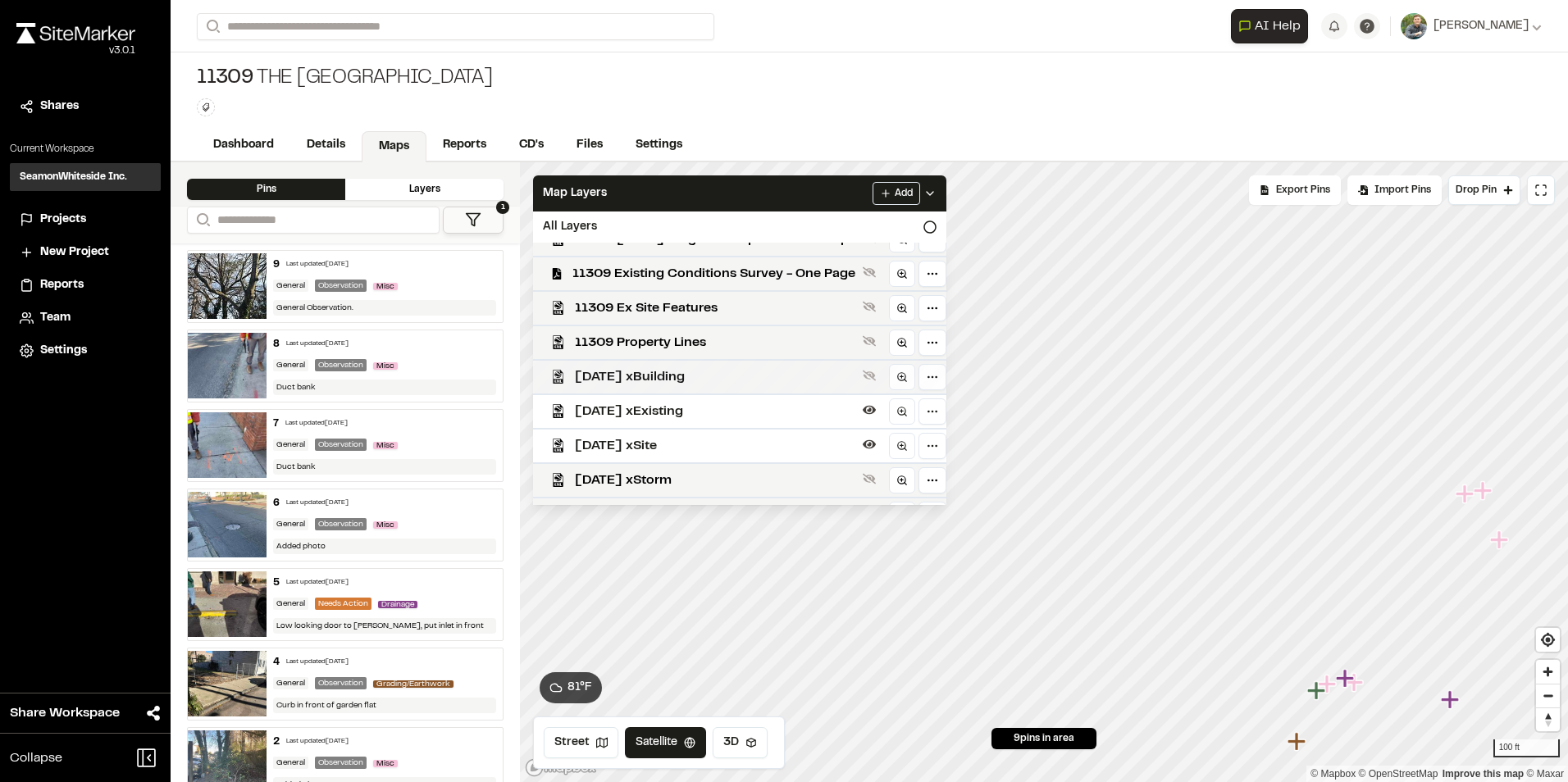
click at [713, 379] on span "[DATE] xBuilding" at bounding box center [715, 376] width 282 height 19
click at [541, 147] on link "CD's" at bounding box center [532, 146] width 59 height 31
